Goal: Task Accomplishment & Management: Use online tool/utility

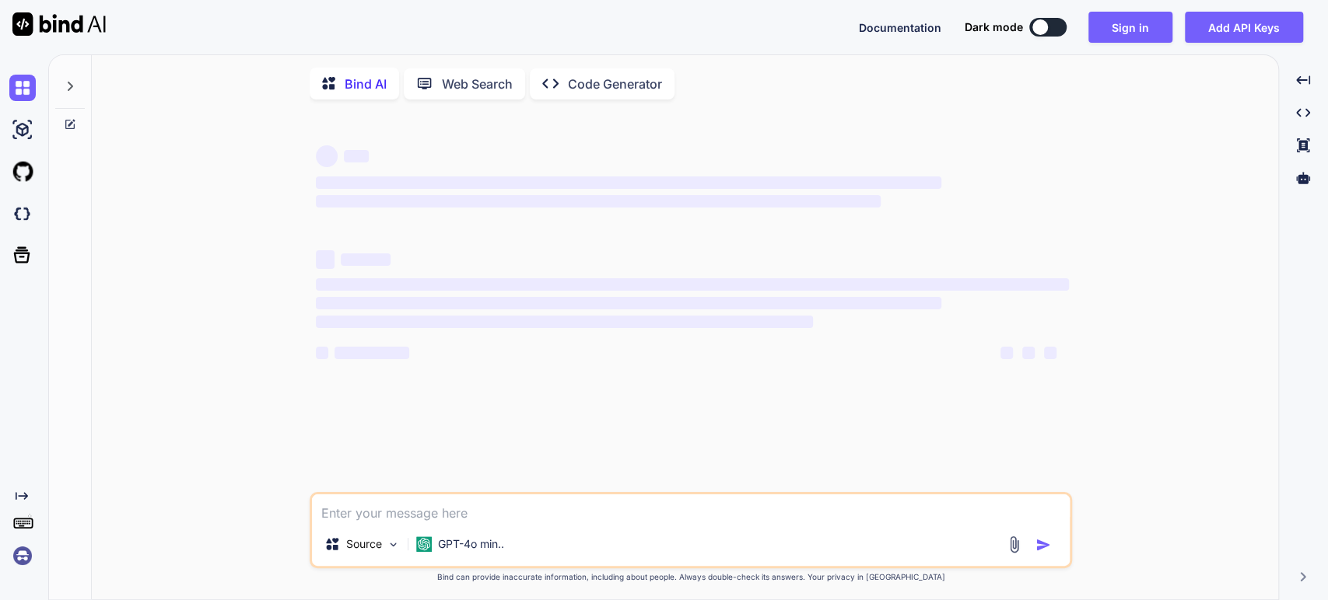
type textarea "x"
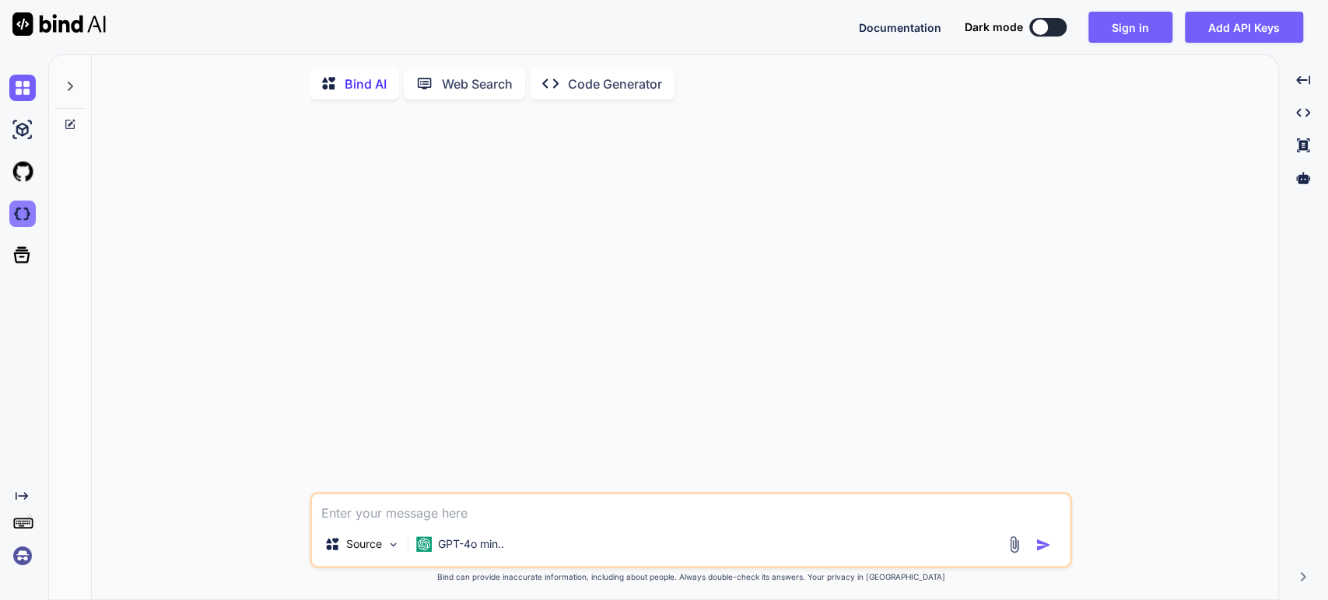
click at [22, 215] on img at bounding box center [22, 214] width 26 height 26
click at [1137, 37] on button "Sign in" at bounding box center [1130, 27] width 84 height 31
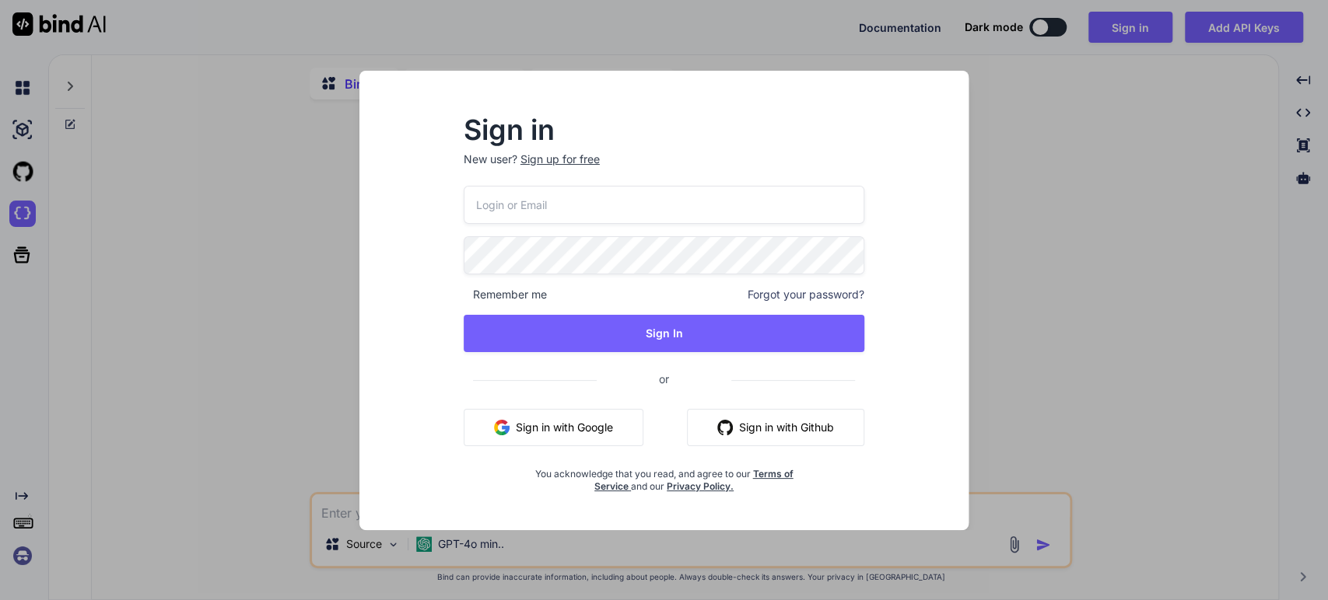
type input "m.daneth@gmail.com"
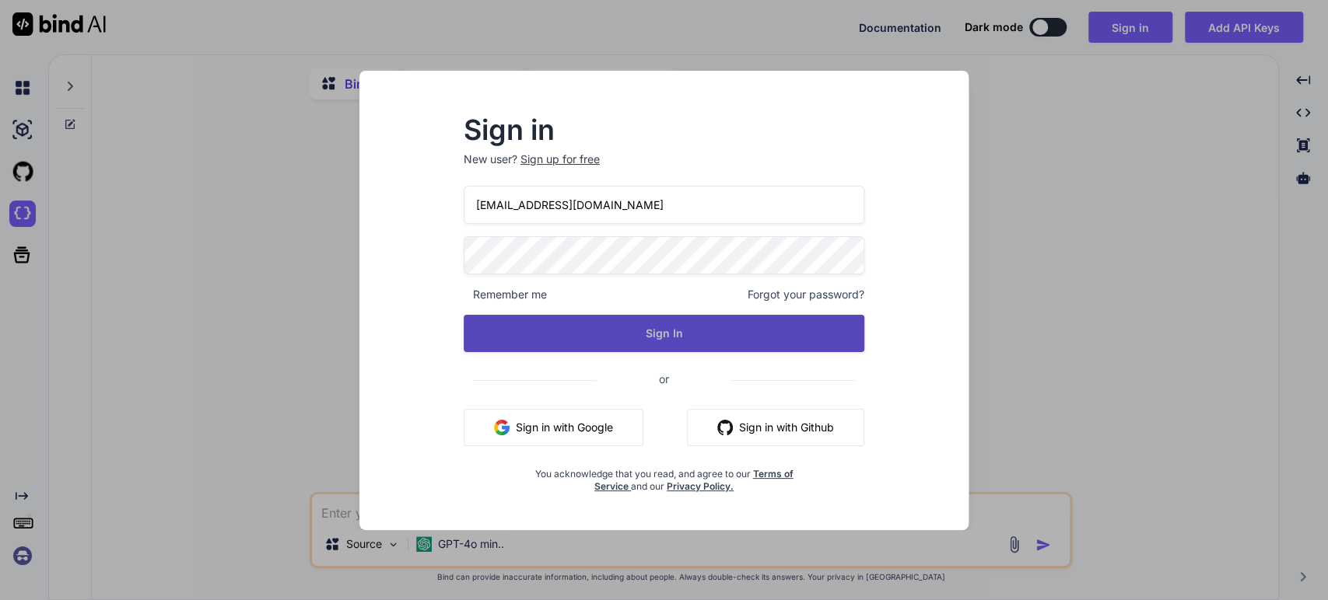
click at [615, 324] on button "Sign In" at bounding box center [664, 333] width 401 height 37
click at [648, 338] on button "Sign In" at bounding box center [664, 333] width 401 height 37
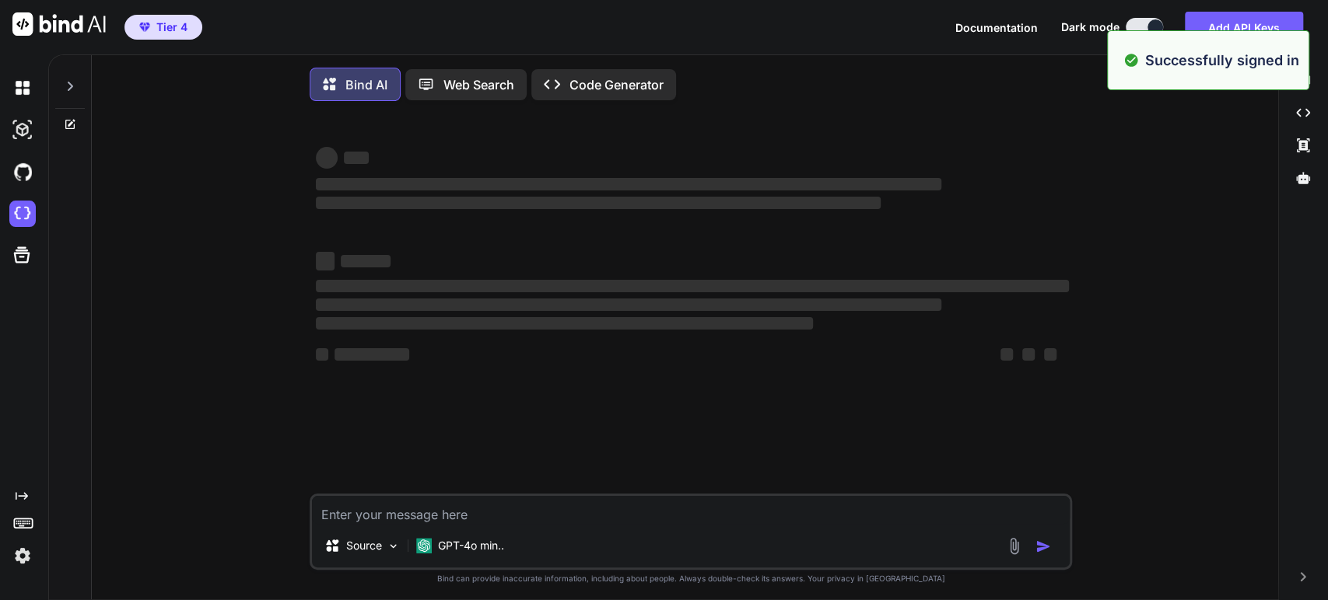
type textarea "x"
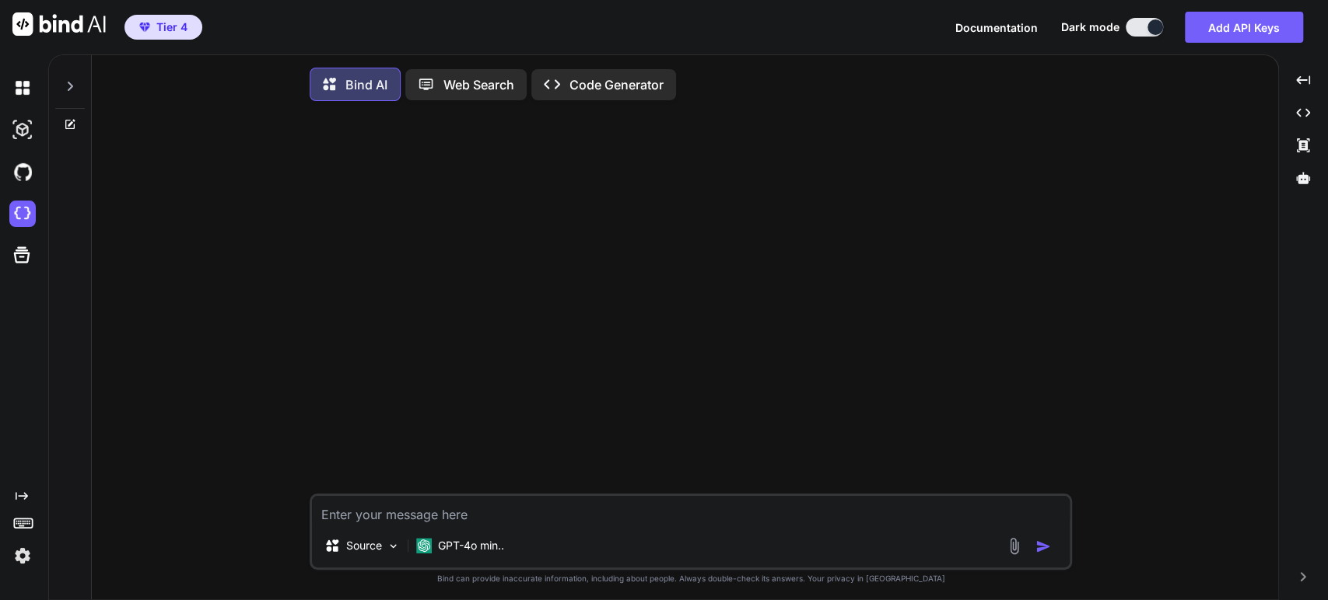
click at [71, 81] on icon at bounding box center [70, 86] width 12 height 12
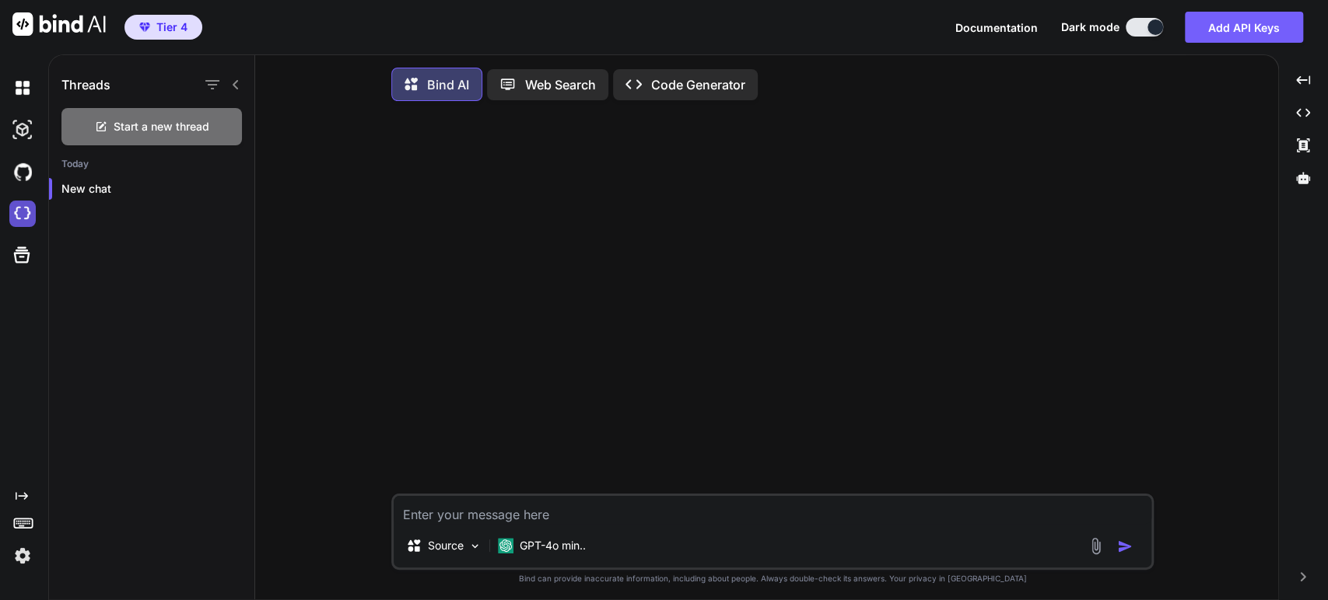
click at [16, 210] on img at bounding box center [22, 214] width 26 height 26
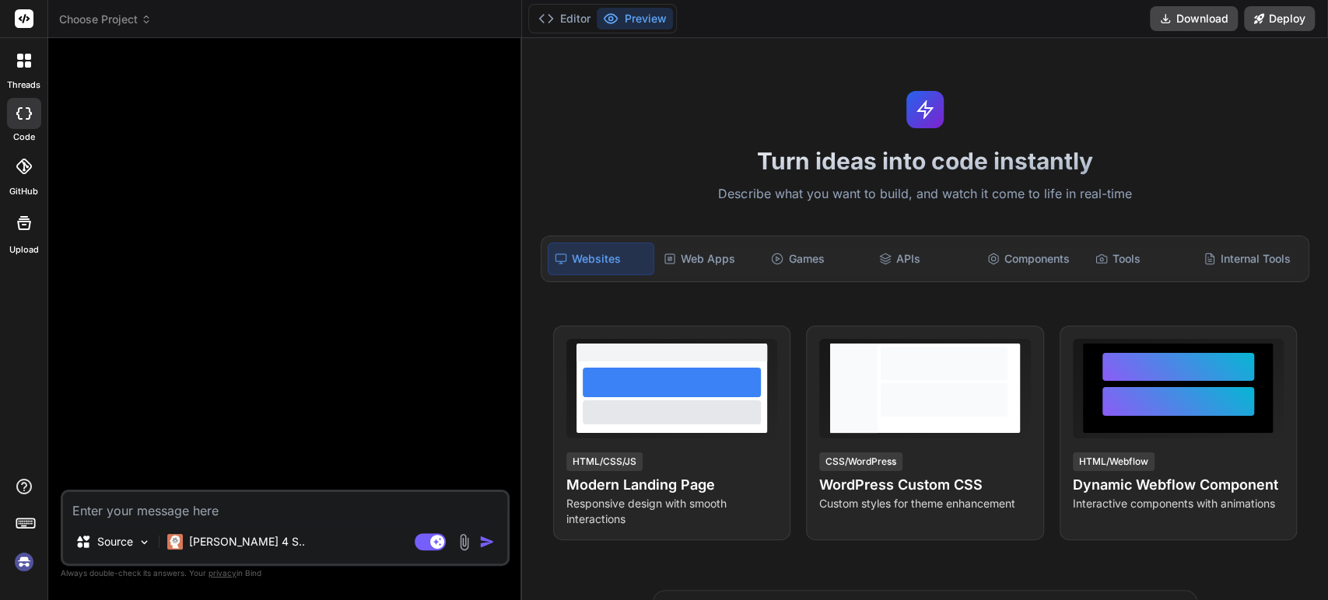
click at [130, 16] on span "Choose Project" at bounding box center [105, 20] width 93 height 16
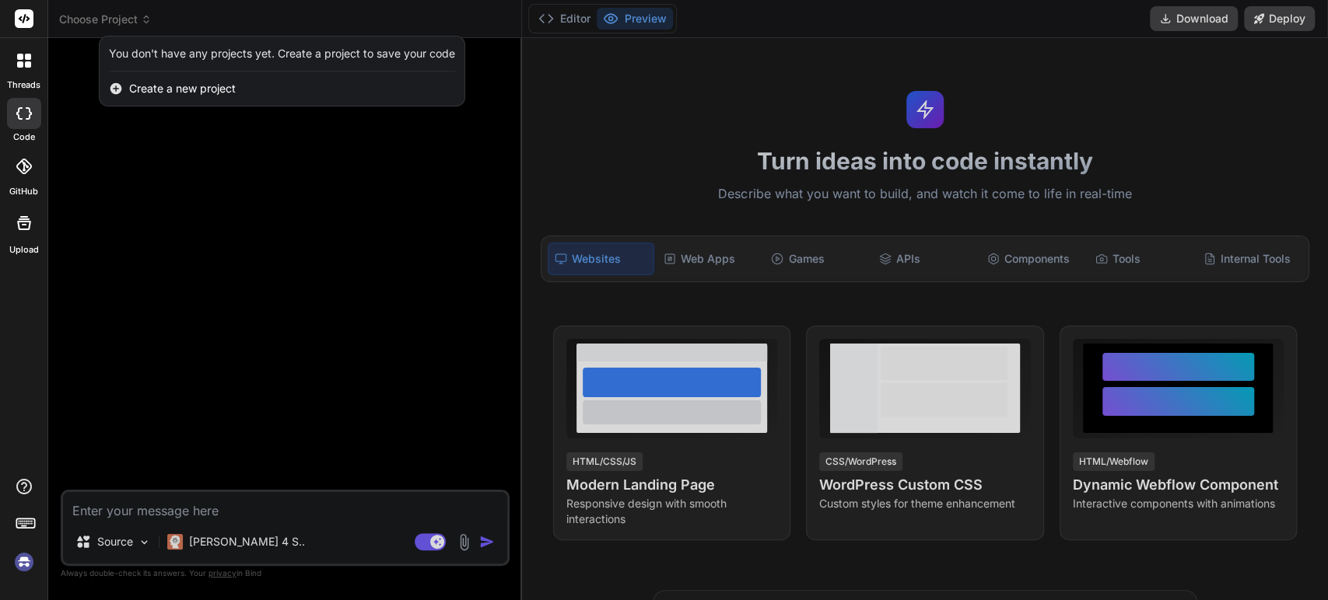
type textarea "x"
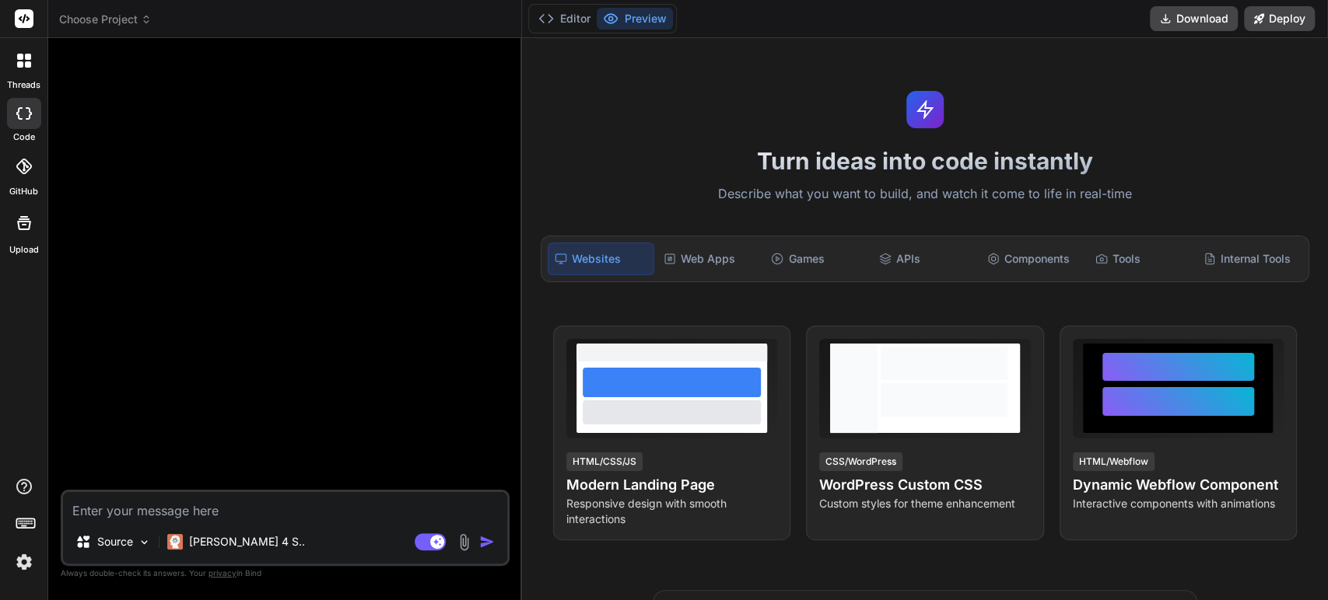
click at [136, 16] on span "Choose Project" at bounding box center [105, 20] width 93 height 16
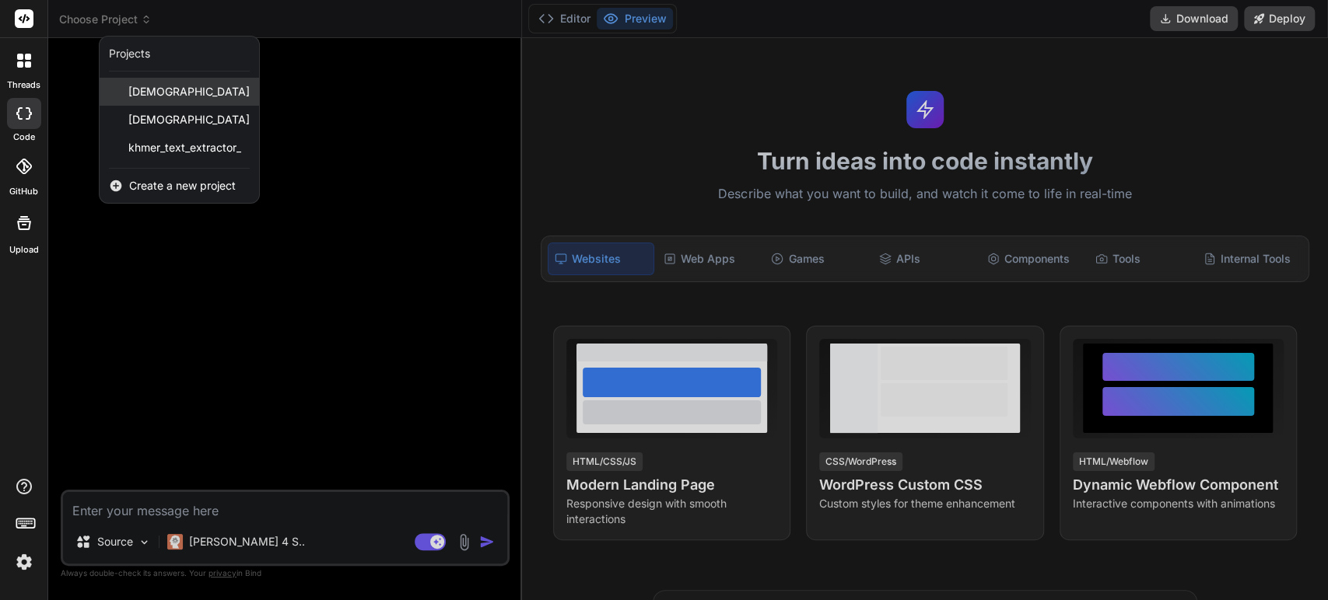
click at [199, 84] on span "khmerscribe_ai" at bounding box center [188, 92] width 121 height 16
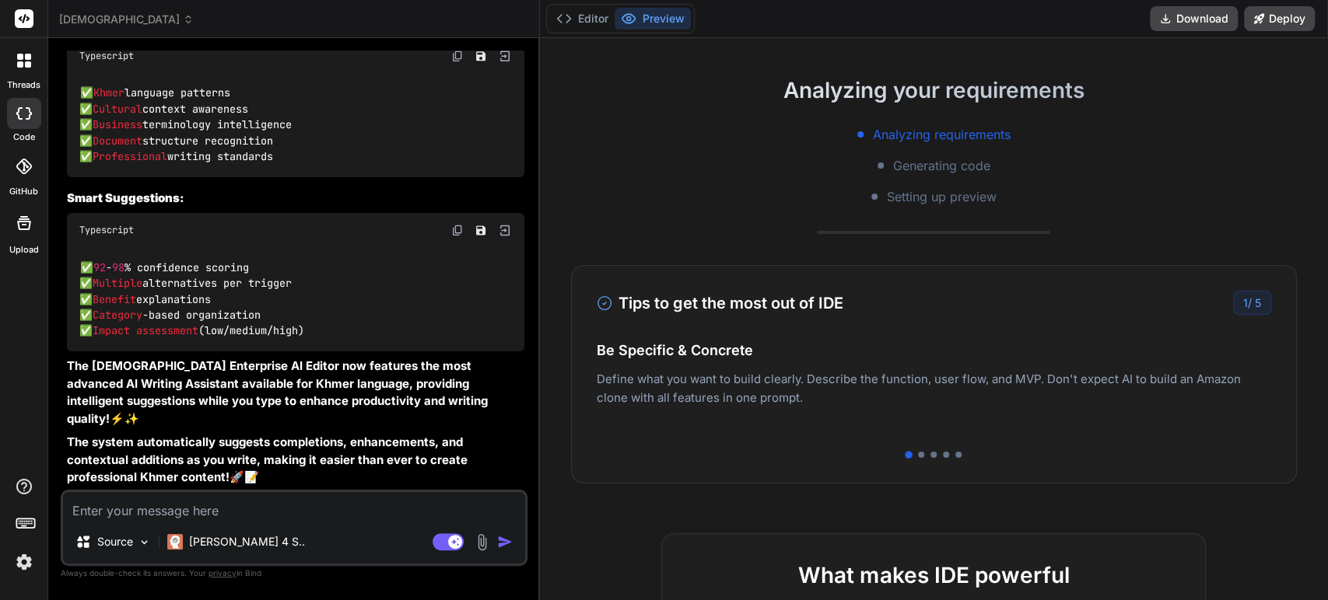
scroll to position [259, 0]
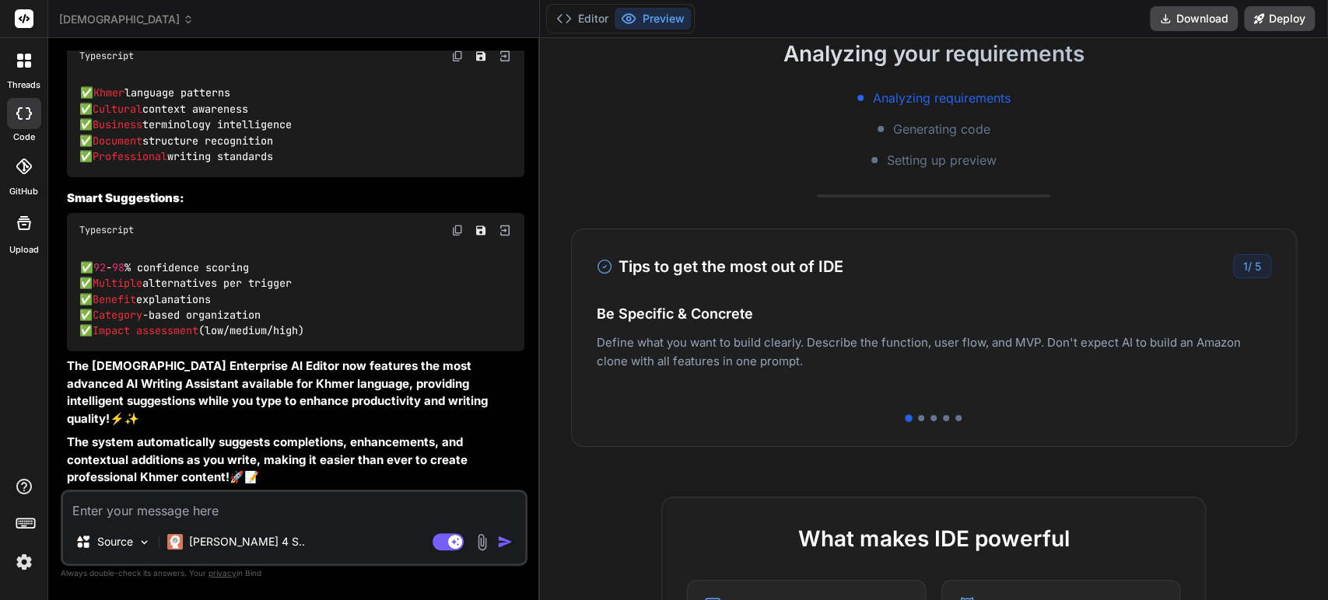
click at [1257, 261] on span "5" at bounding box center [1258, 266] width 6 height 13
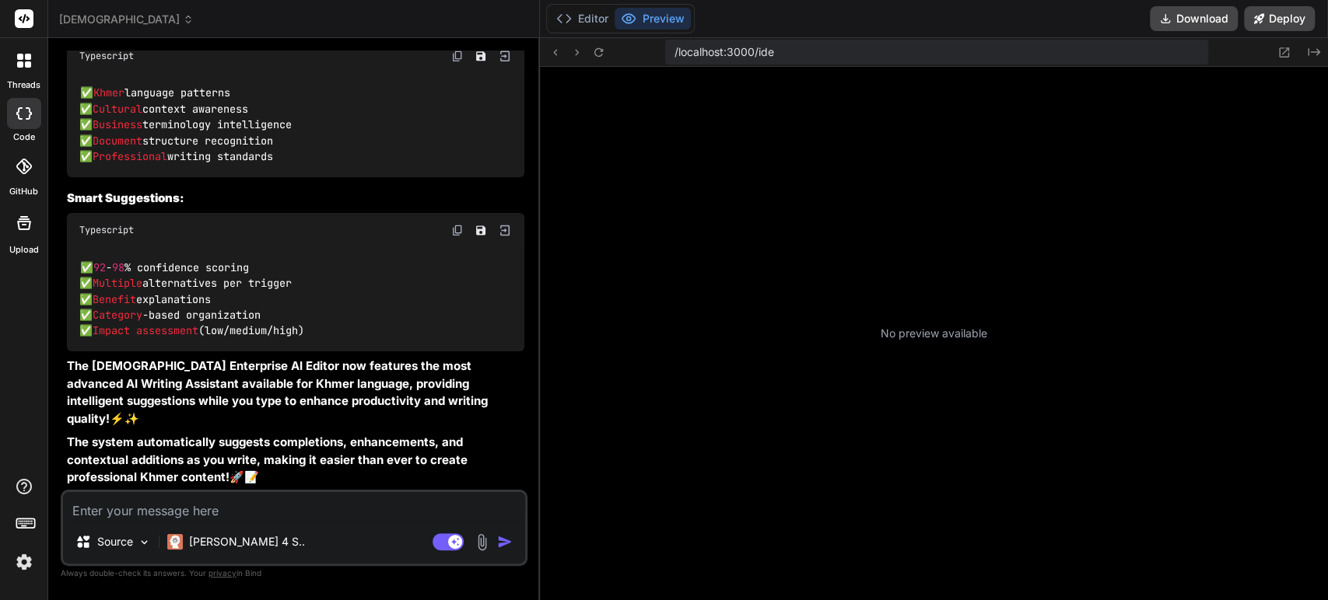
scroll to position [595, 0]
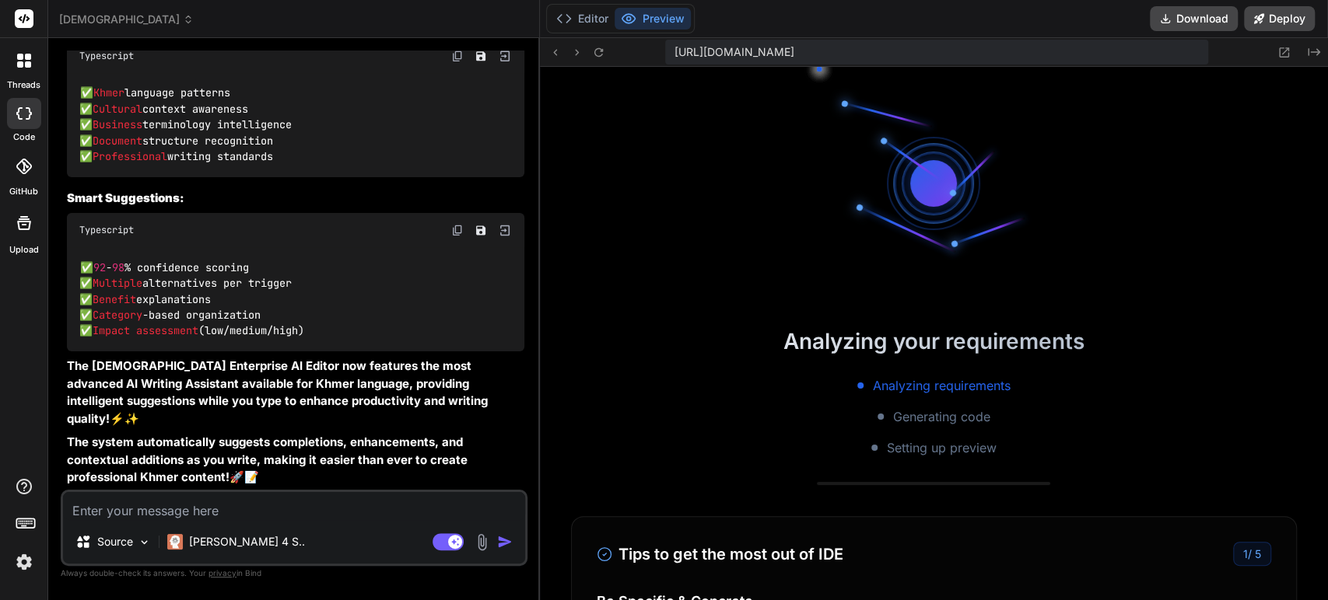
type textarea "x"
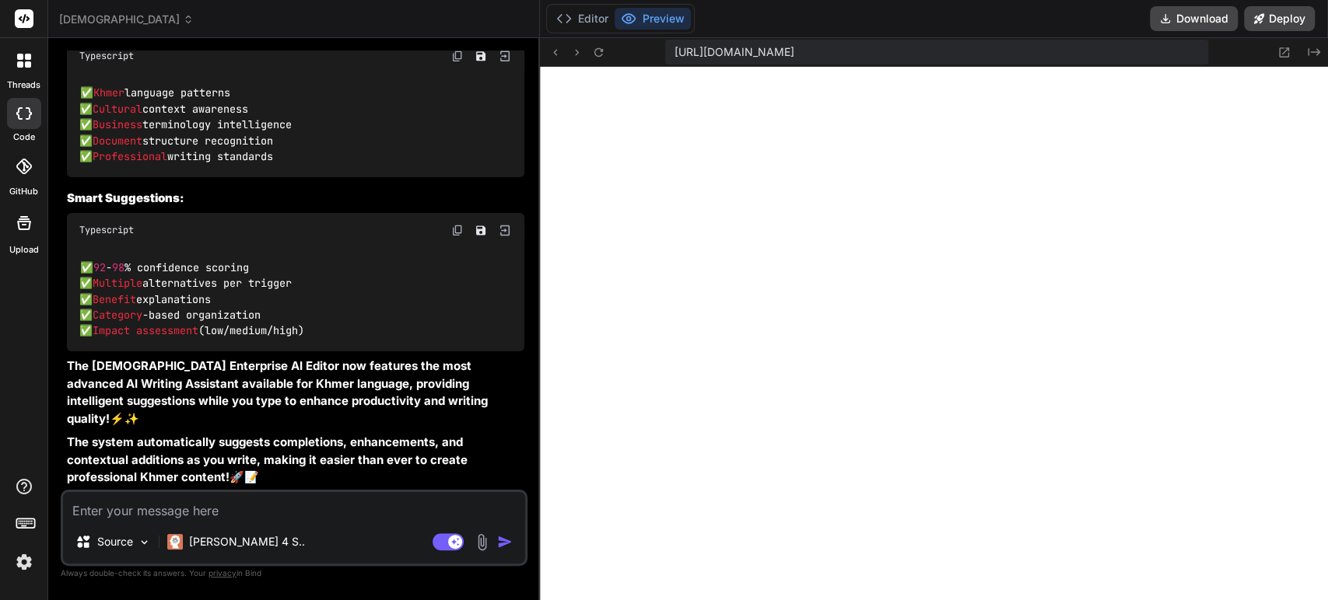
scroll to position [610, 0]
click at [497, 536] on img "button" at bounding box center [505, 542] width 16 height 16
click at [275, 509] on textarea at bounding box center [294, 506] width 462 height 28
type textarea "l"
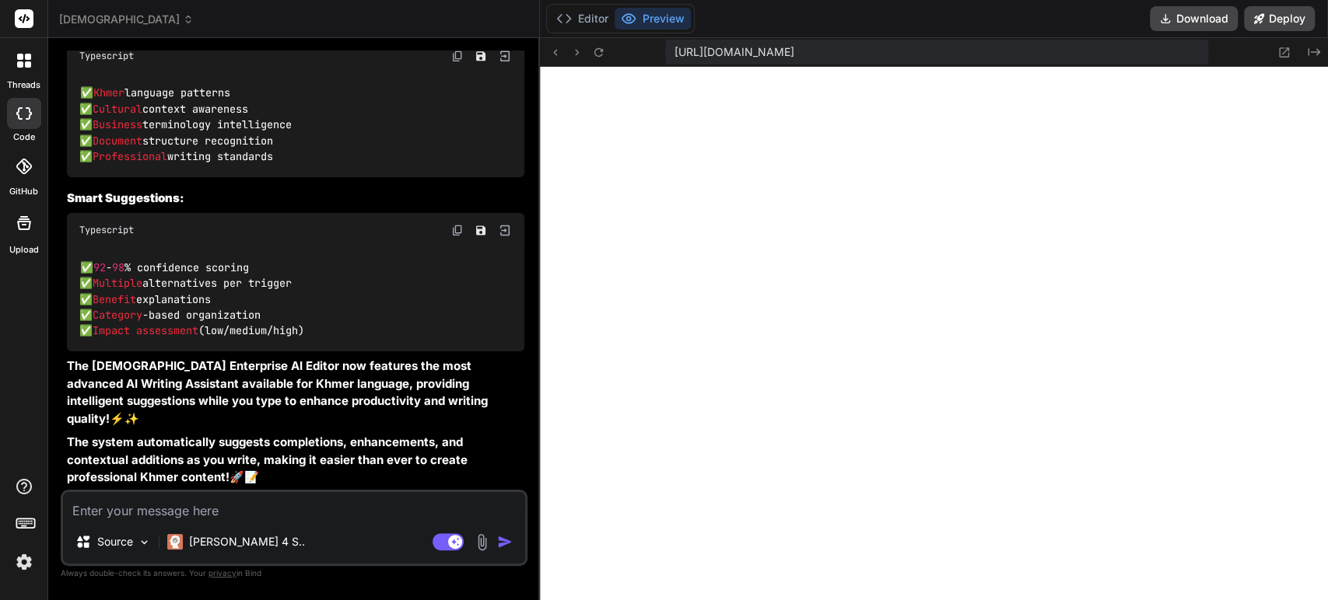
type textarea "x"
type textarea "le"
type textarea "x"
type textarea "let"
type textarea "x"
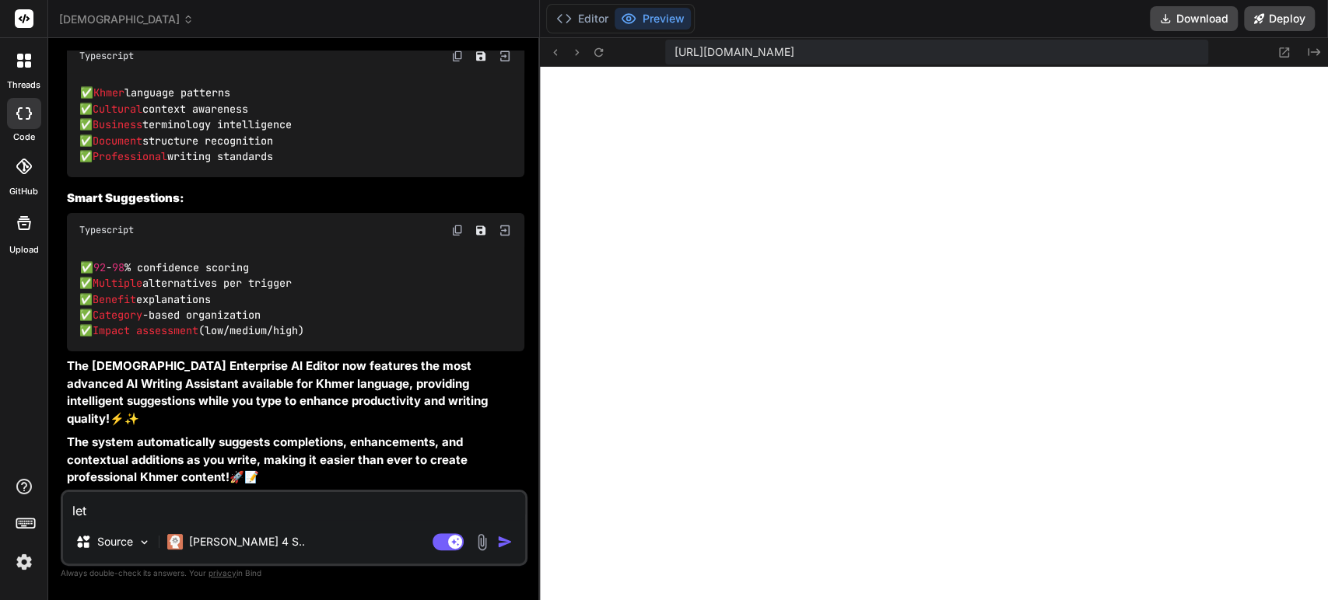
type textarea "let"
type textarea "x"
type textarea "let f"
type textarea "x"
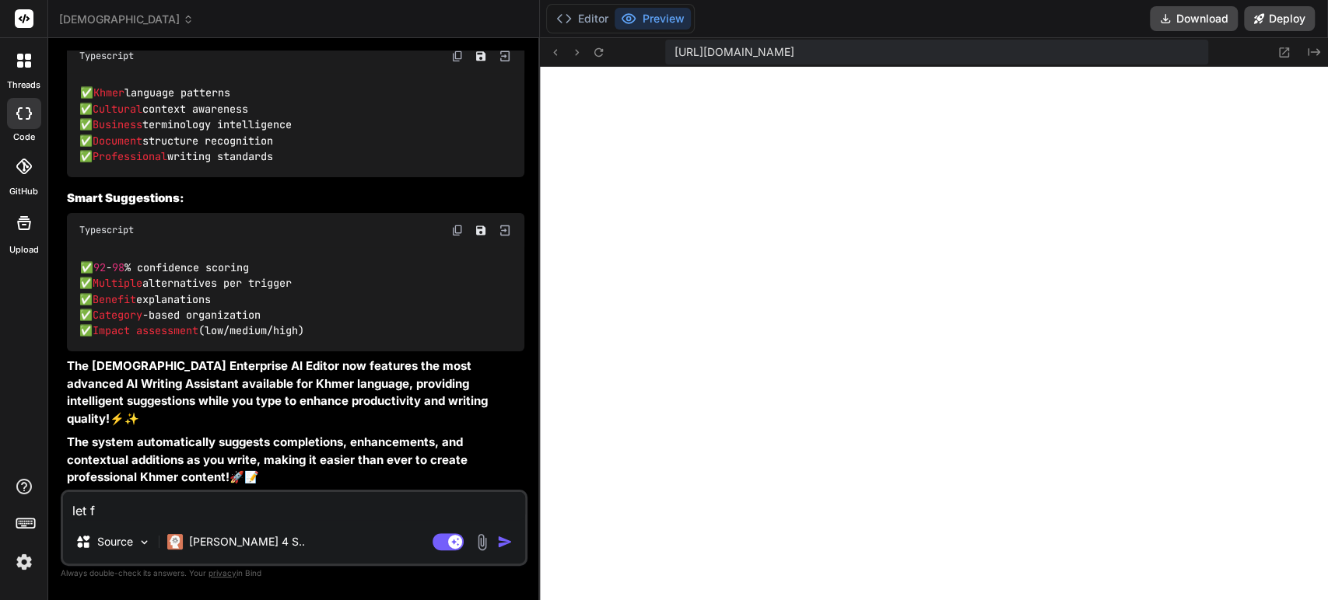
type textarea "let fi"
type textarea "x"
type textarea "let fix"
type textarea "x"
type textarea "let fix"
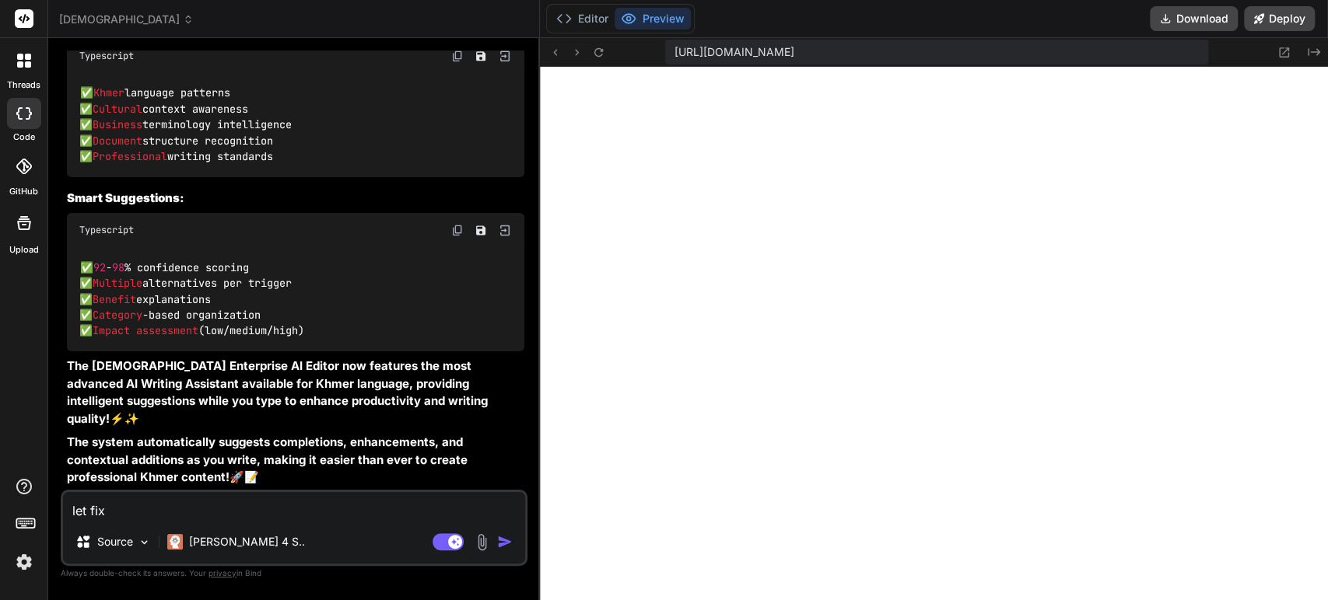
type textarea "x"
type textarea "let fix t"
type textarea "x"
type textarea "let fix th"
type textarea "x"
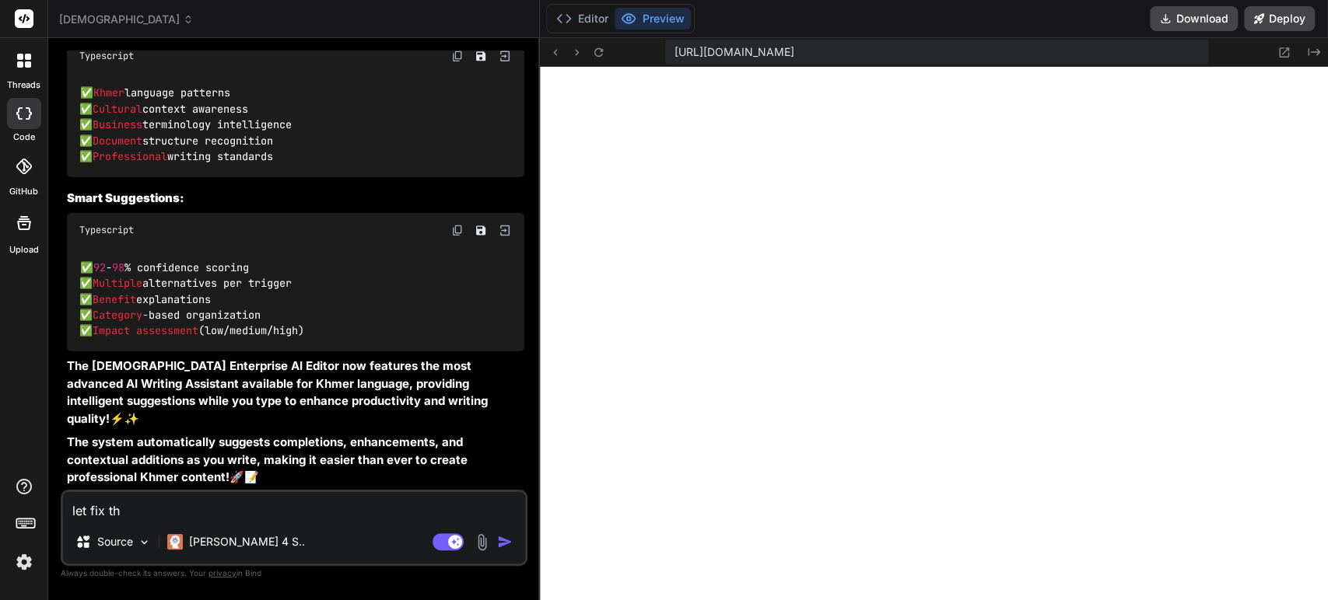
type textarea "let fix the"
type textarea "x"
type textarea "let fix the"
type textarea "x"
type textarea "let fix the e"
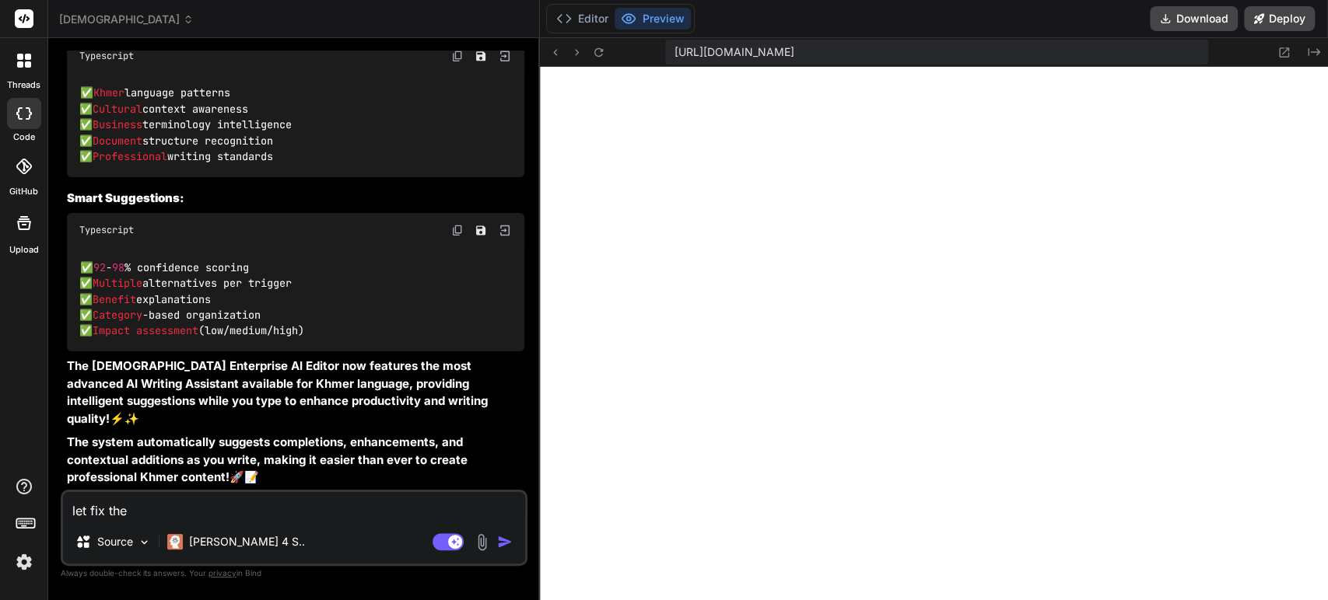
type textarea "x"
type textarea "let fix the er"
type textarea "x"
type textarea "let fix the err"
type textarea "x"
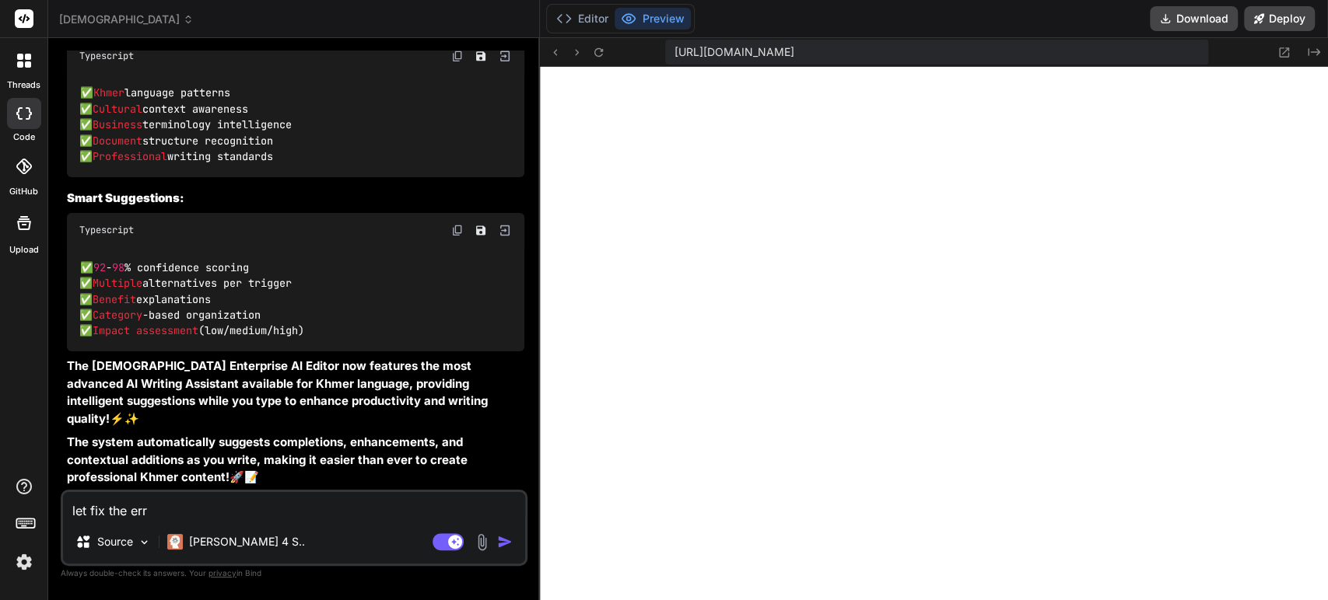
type textarea "let fix the erro"
type textarea "x"
type textarea "let fix the error"
type textarea "x"
type textarea "let fix the error"
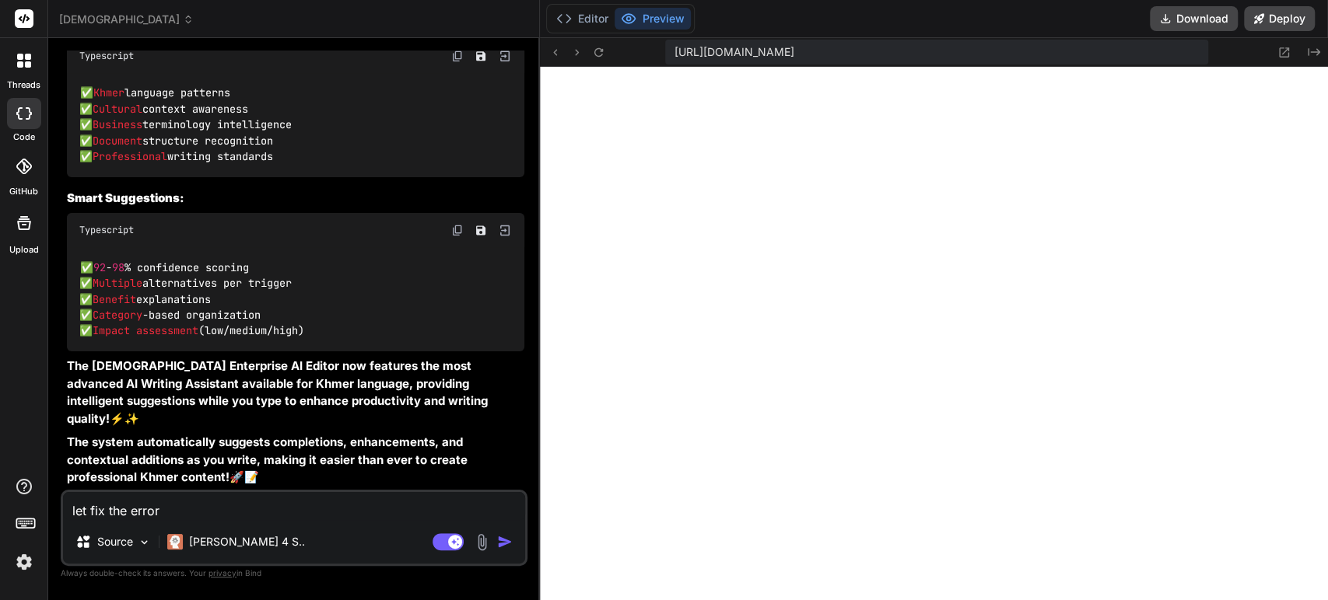
type textarea "x"
type textarea "let fix the error"
type textarea "x"
type textarea "let fix the errors"
type textarea "x"
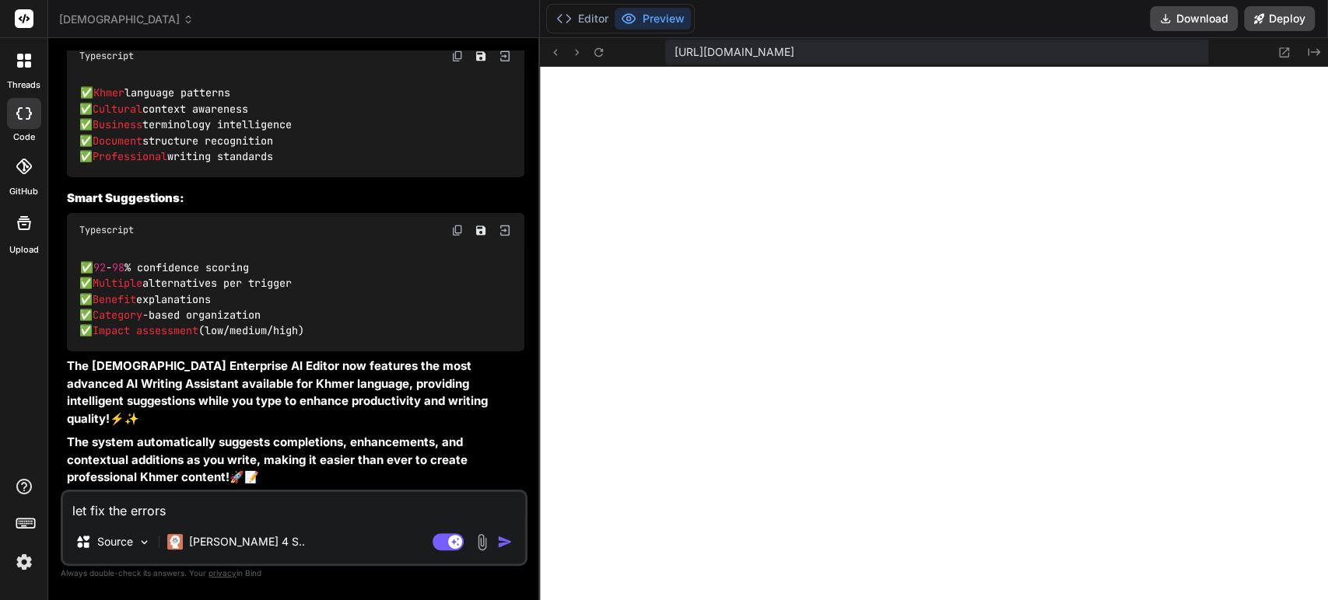
type textarea "let fix the errors"
type textarea "x"
type textarea "let fix the errors"
click at [497, 538] on img "button" at bounding box center [505, 542] width 16 height 16
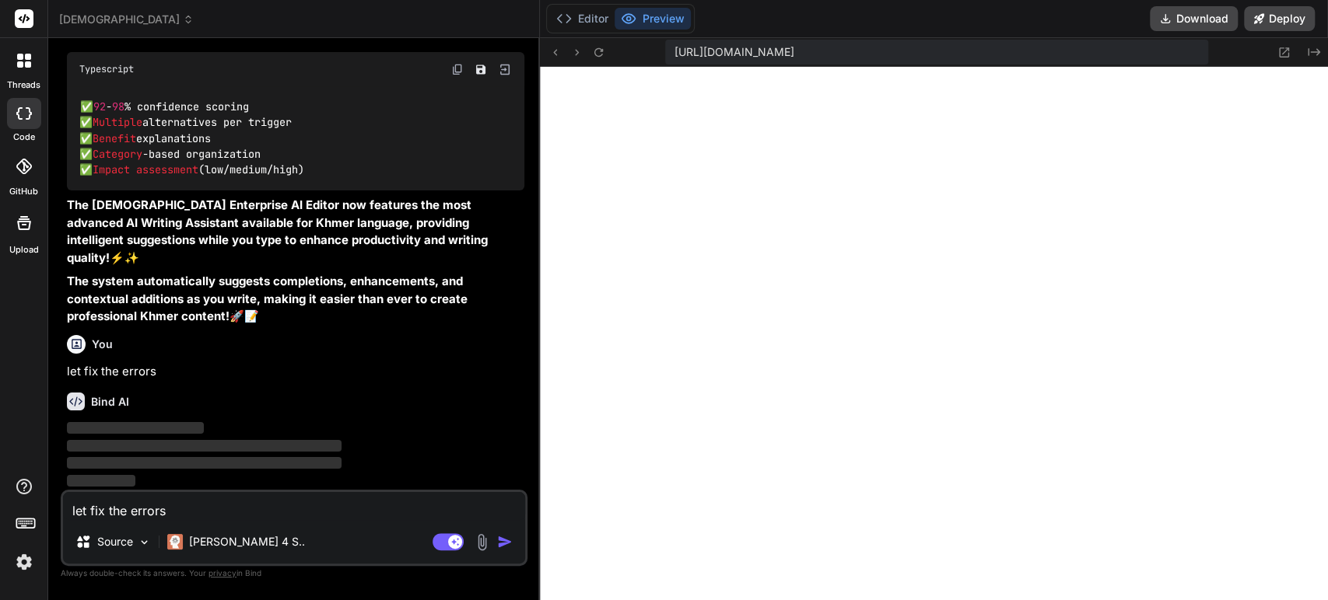
scroll to position [21991, 0]
type textarea "x"
